Goal: Information Seeking & Learning: Learn about a topic

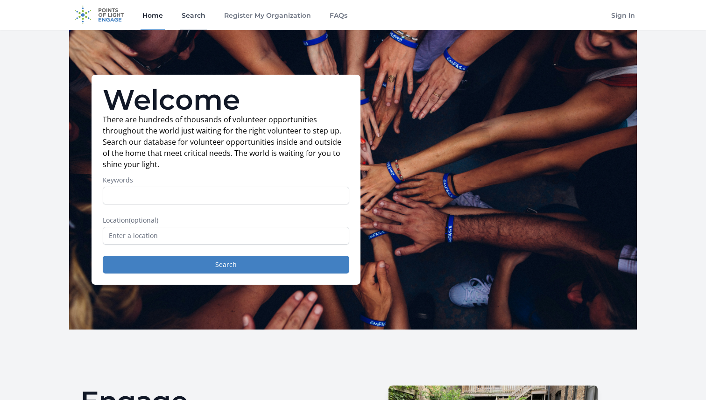
click at [187, 19] on link "Search" at bounding box center [194, 15] width 28 height 30
click at [193, 19] on link "Search" at bounding box center [194, 15] width 28 height 30
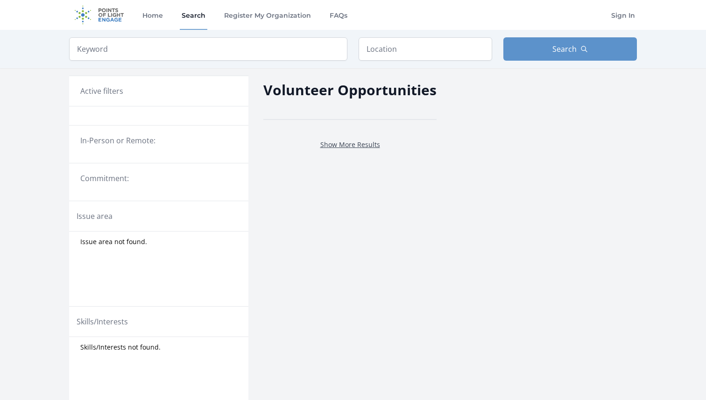
click at [333, 142] on link "Show More Results" at bounding box center [350, 144] width 60 height 9
click at [336, 143] on link "Show More Results" at bounding box center [350, 144] width 60 height 9
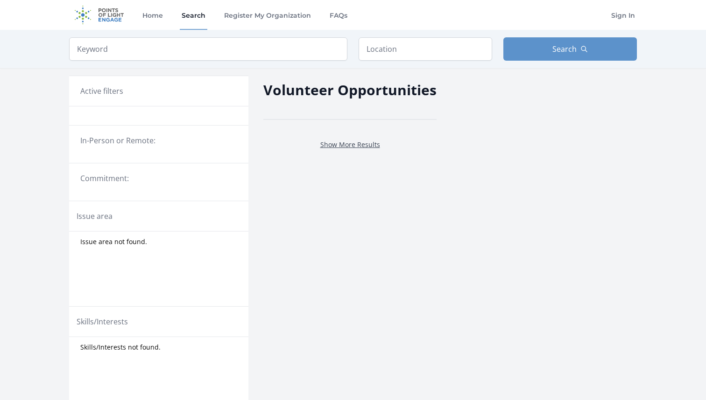
click at [336, 143] on link "Show More Results" at bounding box center [350, 144] width 60 height 9
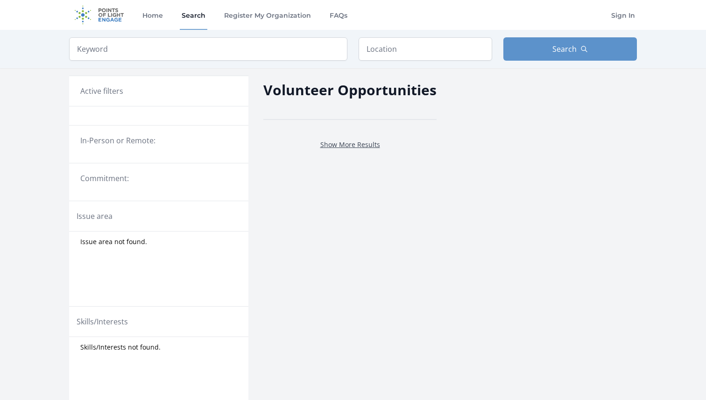
click at [336, 143] on link "Show More Results" at bounding box center [350, 144] width 60 height 9
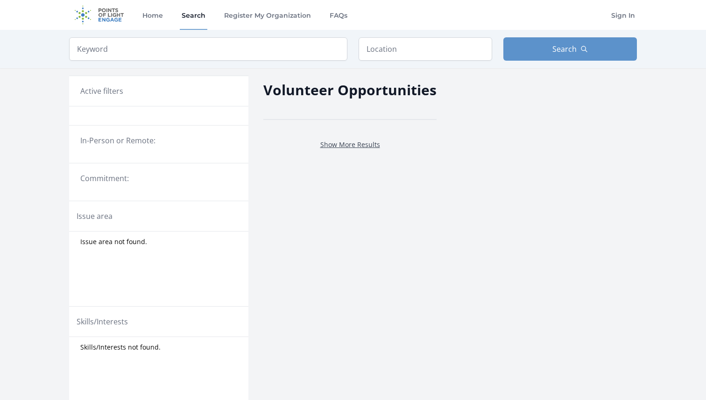
click at [336, 143] on link "Show More Results" at bounding box center [350, 144] width 60 height 9
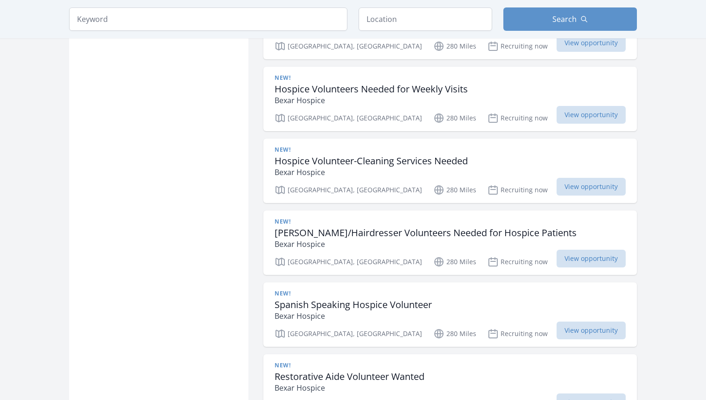
scroll to position [1392, 0]
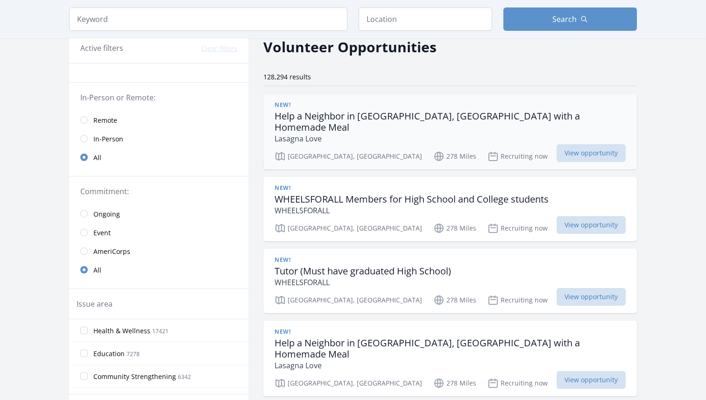
scroll to position [52, 0]
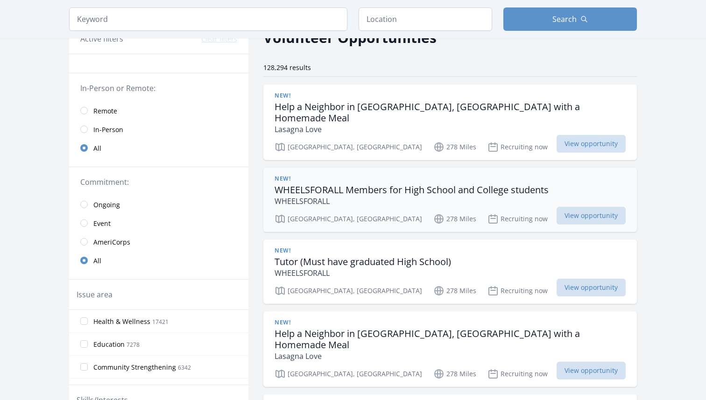
click at [358, 184] on h3 "WHEELSFORALL Members for High School and College students" at bounding box center [412, 189] width 274 height 11
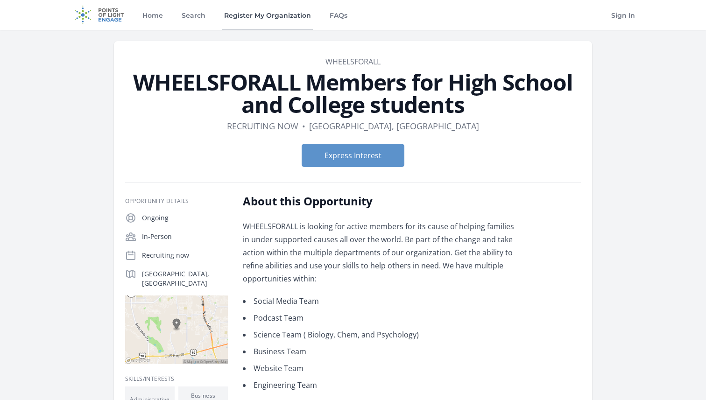
click at [233, 21] on link "Register My Organization" at bounding box center [267, 15] width 91 height 30
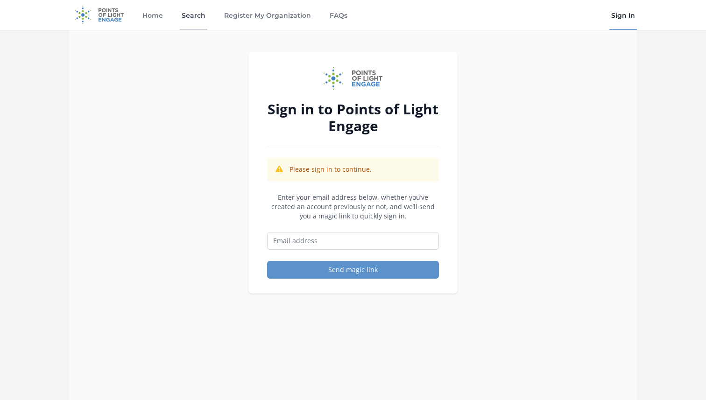
click at [193, 21] on link "Search" at bounding box center [194, 15] width 28 height 30
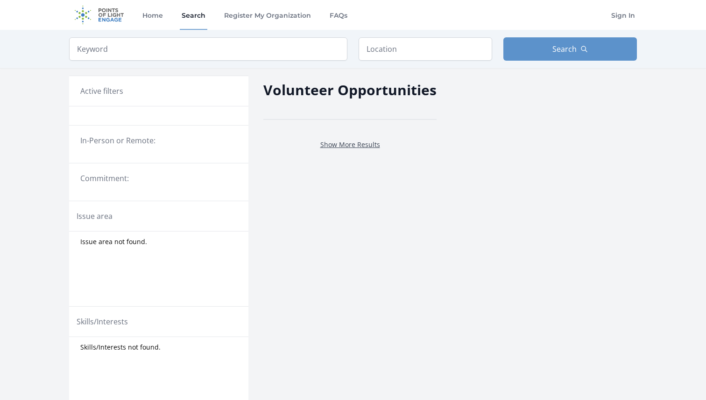
click at [357, 144] on link "Show More Results" at bounding box center [350, 144] width 60 height 9
click at [347, 145] on link "Show More Results" at bounding box center [350, 144] width 60 height 9
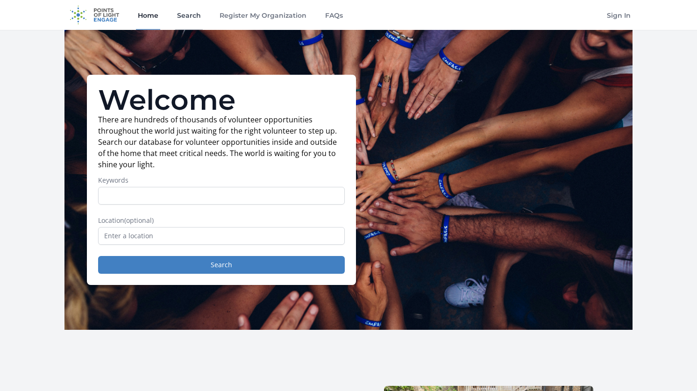
click at [188, 17] on link "Search" at bounding box center [189, 15] width 28 height 30
